Goal: Task Accomplishment & Management: Use online tool/utility

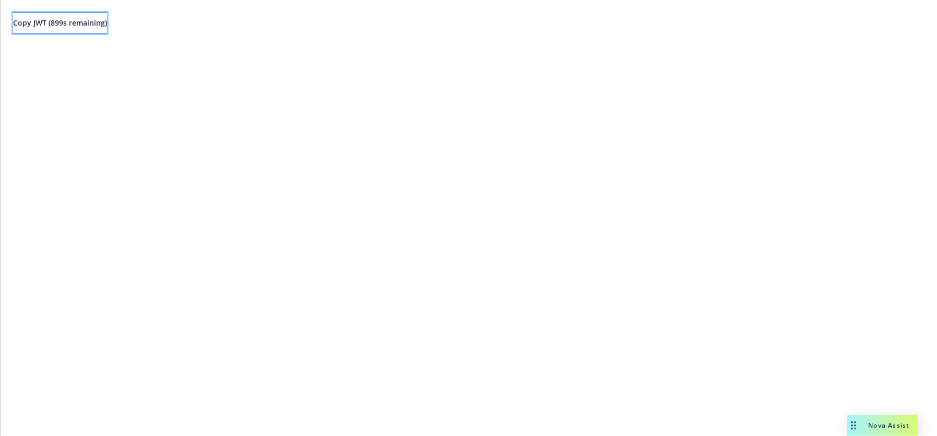
click at [84, 15] on button "Copy JWT ( 899 s remaining)" at bounding box center [60, 23] width 94 height 21
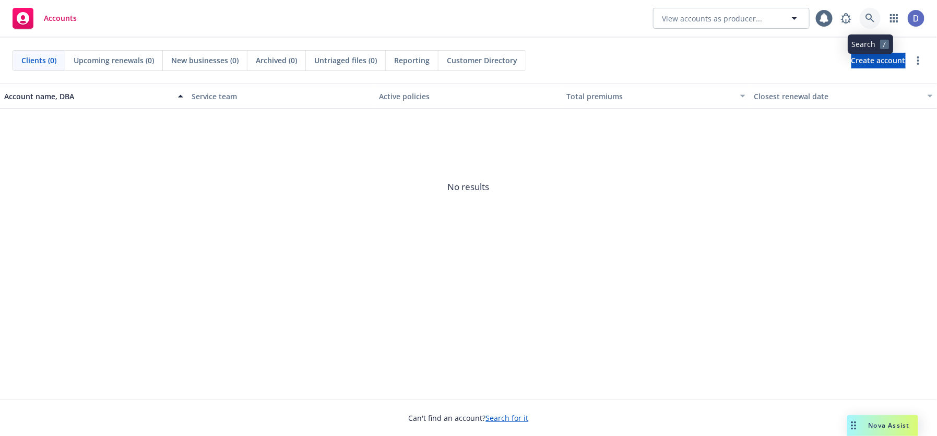
click at [866, 18] on icon at bounding box center [870, 18] width 9 height 9
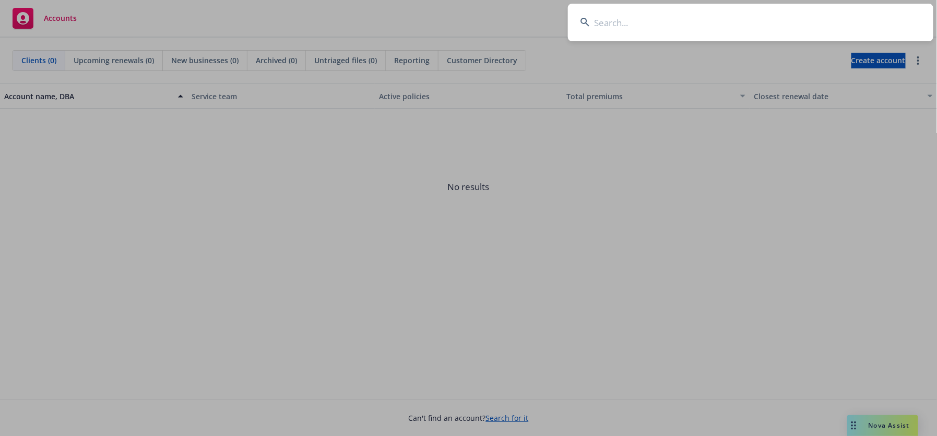
click at [765, 10] on input at bounding box center [751, 23] width 366 height 38
type input "navigator test 1"
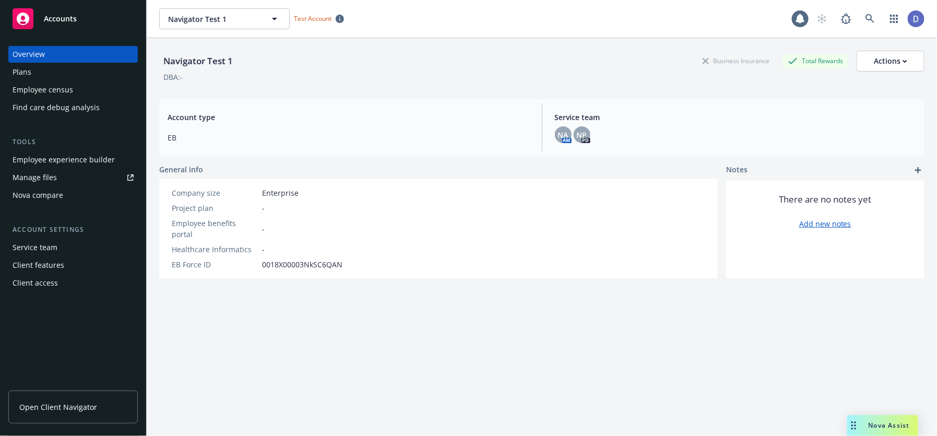
click at [68, 85] on div "Employee census" at bounding box center [43, 89] width 61 height 17
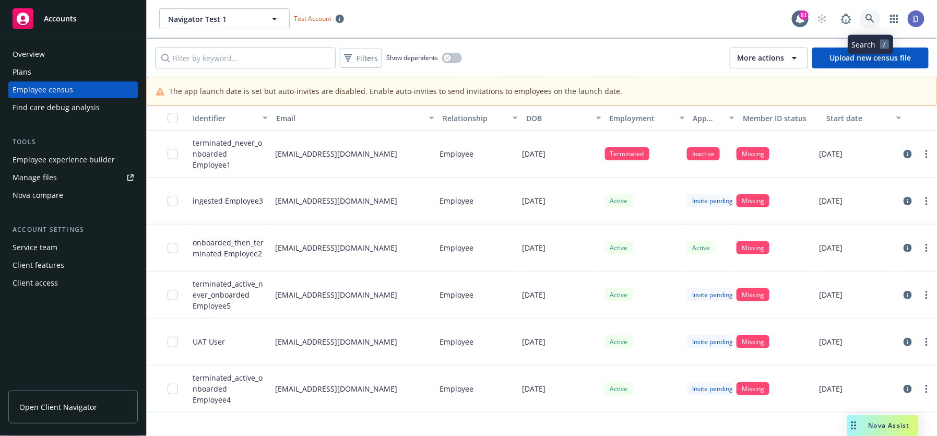
click at [863, 22] on link at bounding box center [870, 18] width 21 height 21
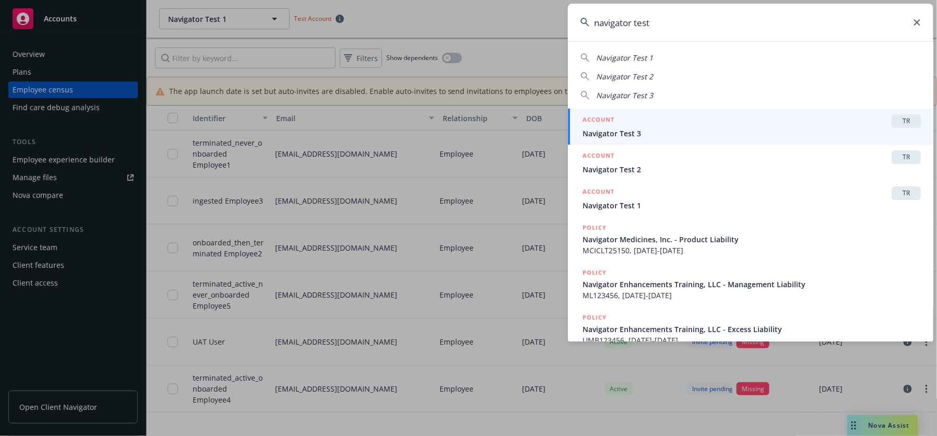
type input "navigator test 2"
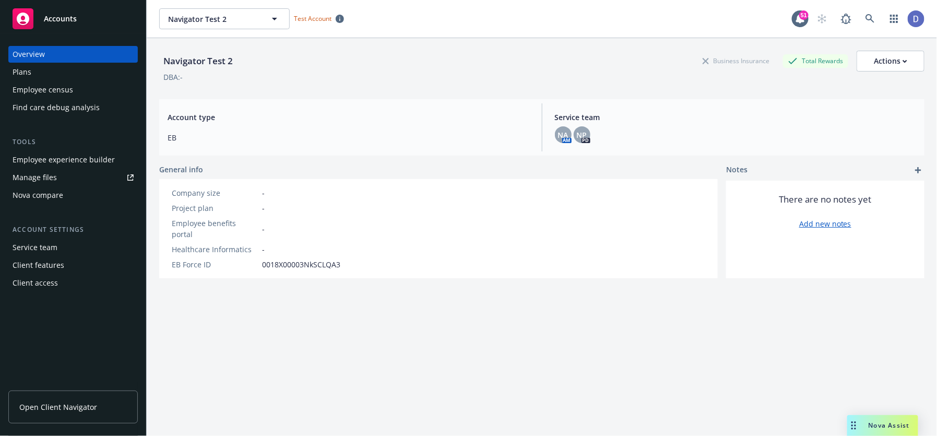
click at [85, 88] on div "Employee census" at bounding box center [73, 89] width 121 height 17
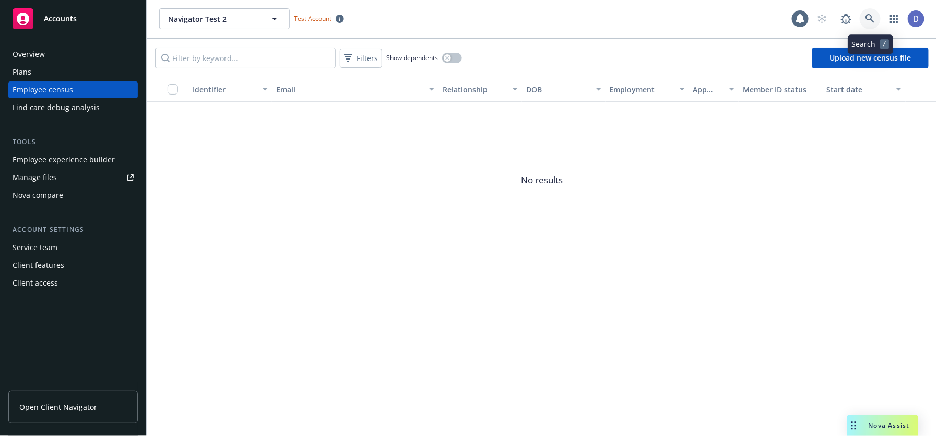
click at [867, 21] on icon at bounding box center [870, 18] width 9 height 9
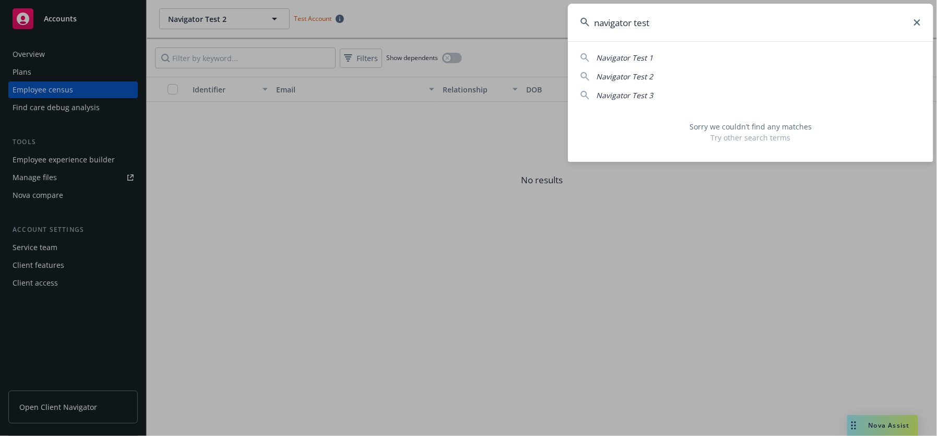
type input "navigator test 1"
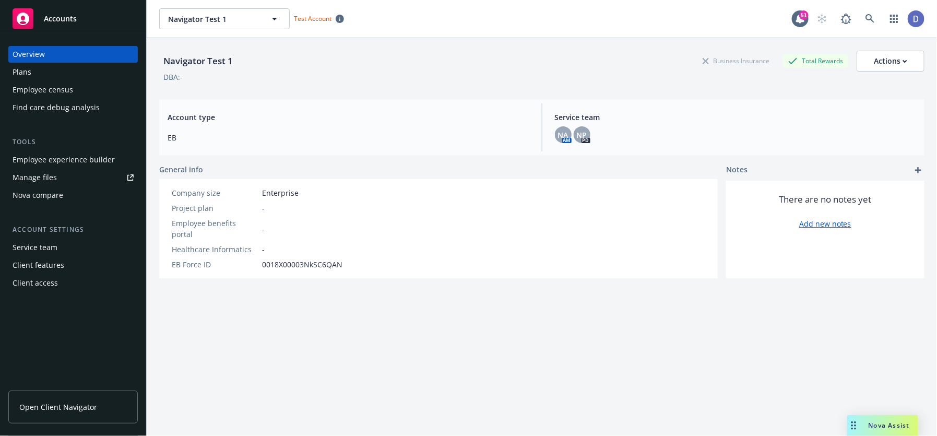
click at [63, 87] on div "Employee census" at bounding box center [43, 89] width 61 height 17
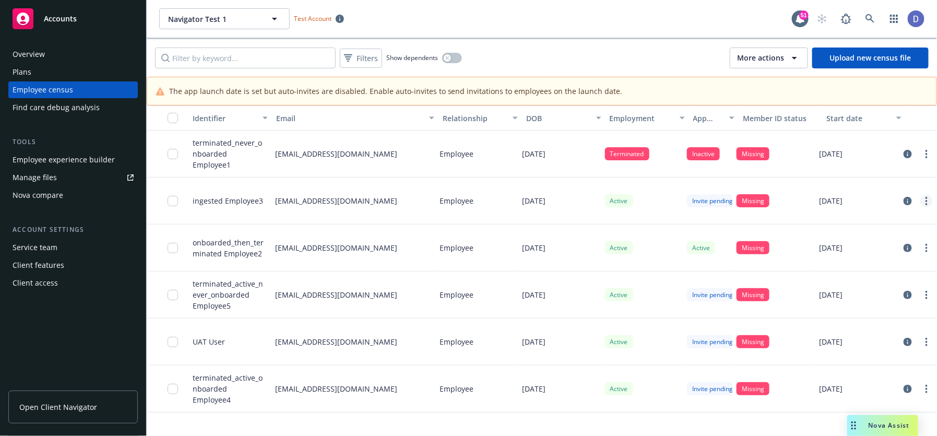
click at [924, 198] on link "more" at bounding box center [927, 201] width 13 height 13
click at [896, 215] on link "Send app invite" at bounding box center [882, 222] width 99 height 21
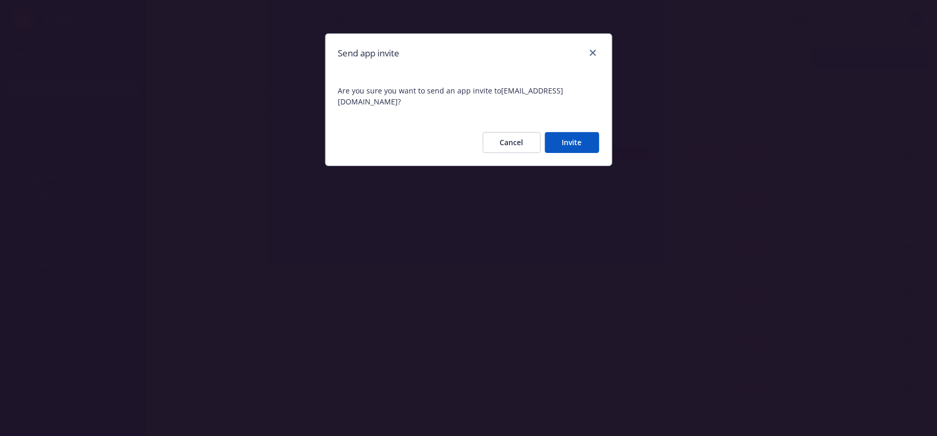
click at [569, 142] on button "Invite" at bounding box center [572, 142] width 54 height 21
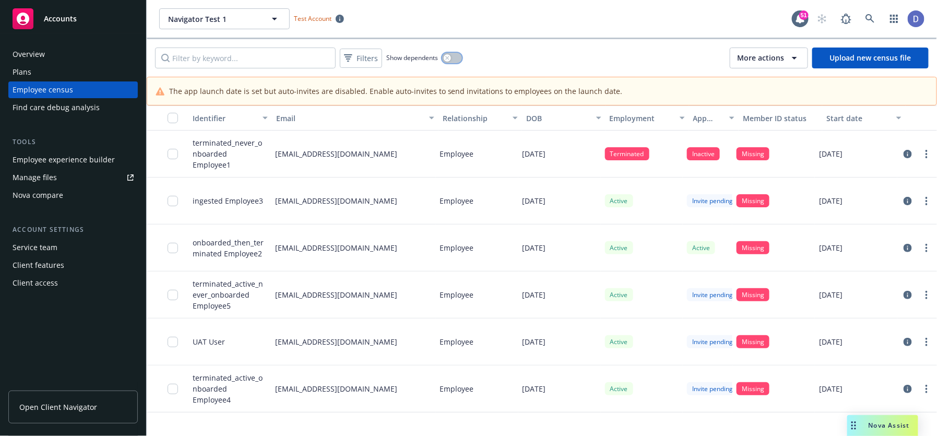
click at [452, 56] on button "button" at bounding box center [452, 58] width 20 height 10
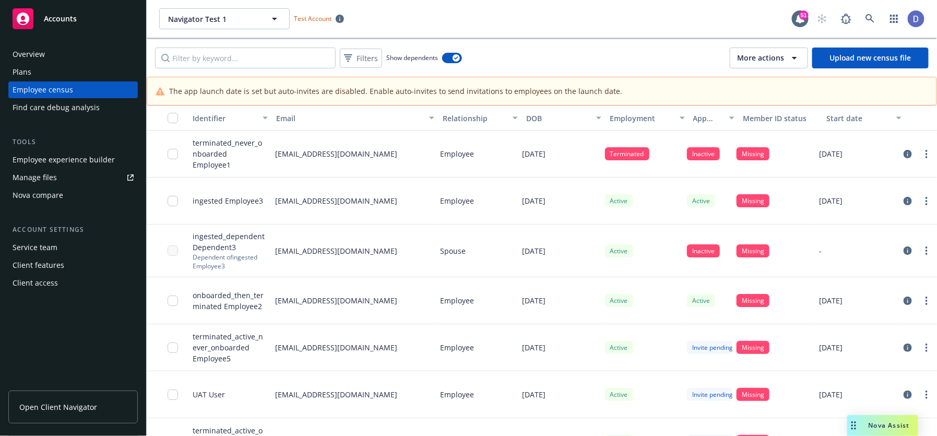
click at [916, 256] on div at bounding box center [917, 250] width 31 height 13
click at [923, 252] on link "more" at bounding box center [927, 250] width 13 height 13
click at [833, 236] on div "-" at bounding box center [856, 251] width 83 height 53
drag, startPoint x: 222, startPoint y: 232, endPoint x: 195, endPoint y: 230, distance: 26.7
click at [195, 231] on span "ingested_dependent Dependent3" at bounding box center [230, 242] width 74 height 22
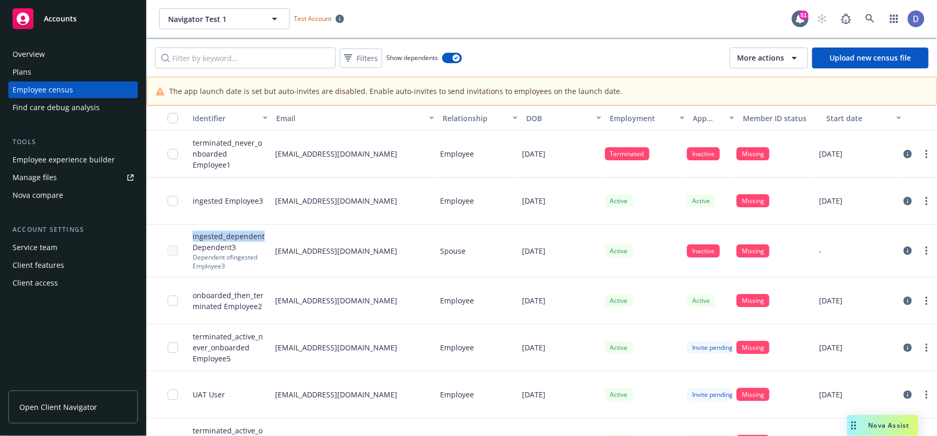
copy span "ingested_dependent"
